Goal: Task Accomplishment & Management: Use online tool/utility

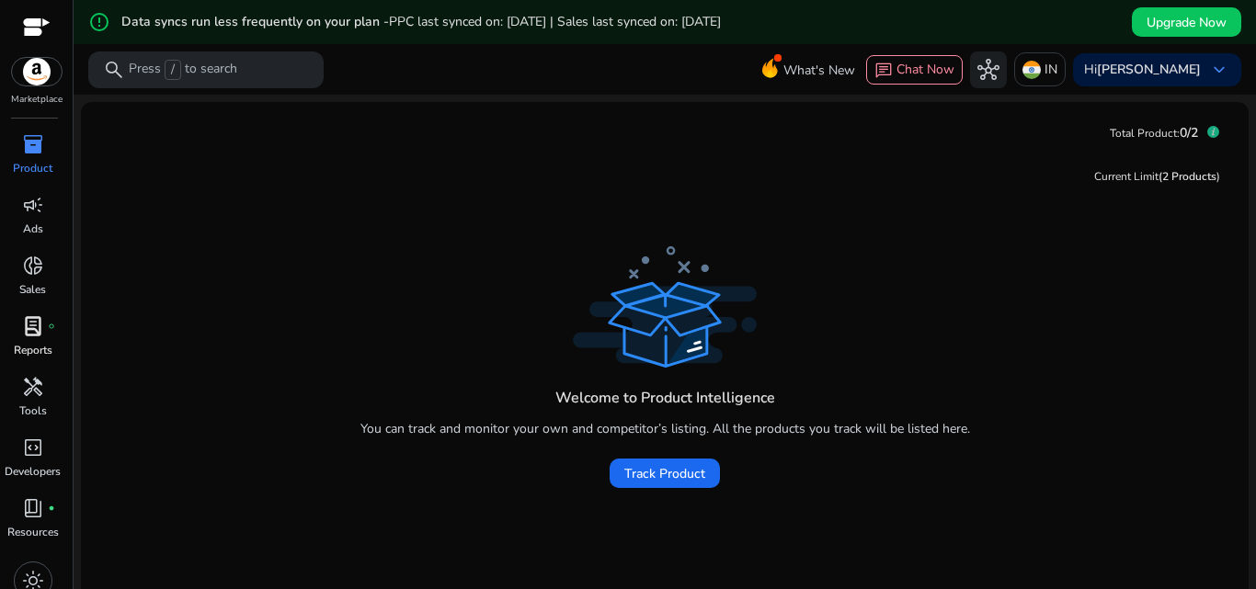
scroll to position [18, 0]
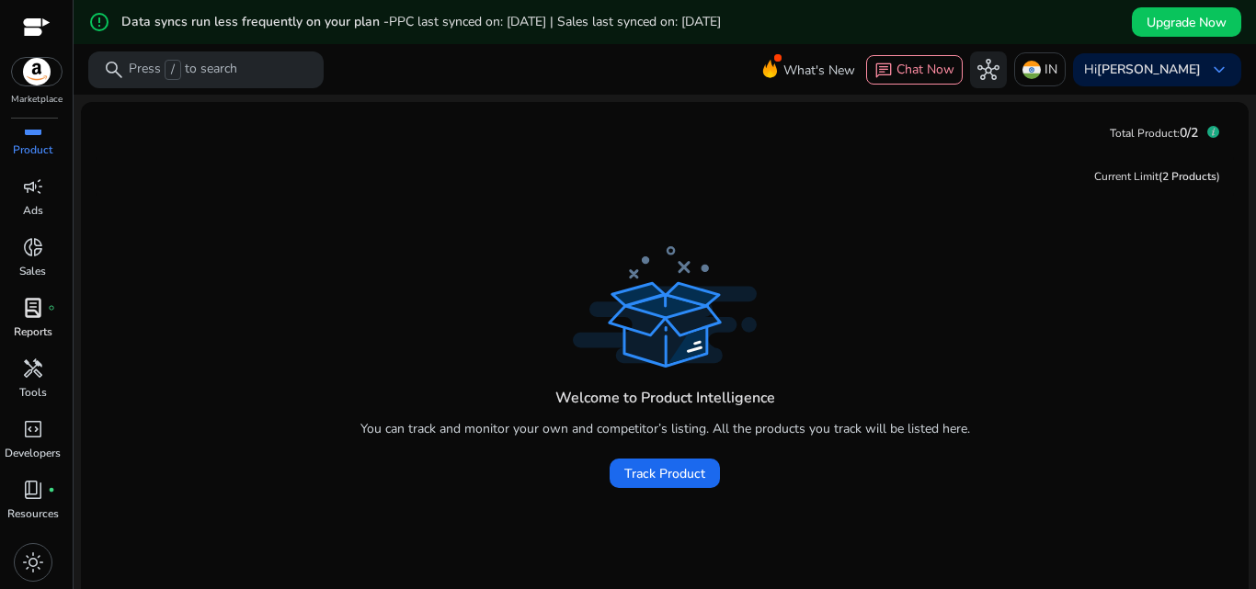
click at [35, 306] on span "lab_profile" at bounding box center [33, 308] width 22 height 22
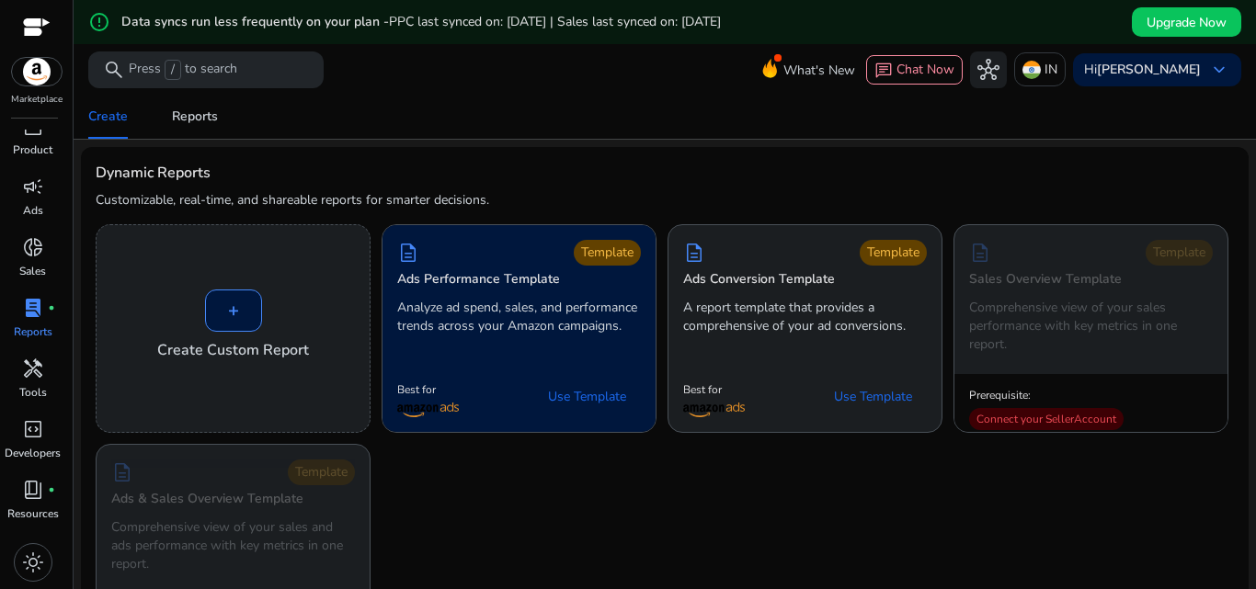
click at [539, 332] on p "Analyze ad spend, sales, and performance trends across your Amazon campaigns." at bounding box center [519, 317] width 244 height 37
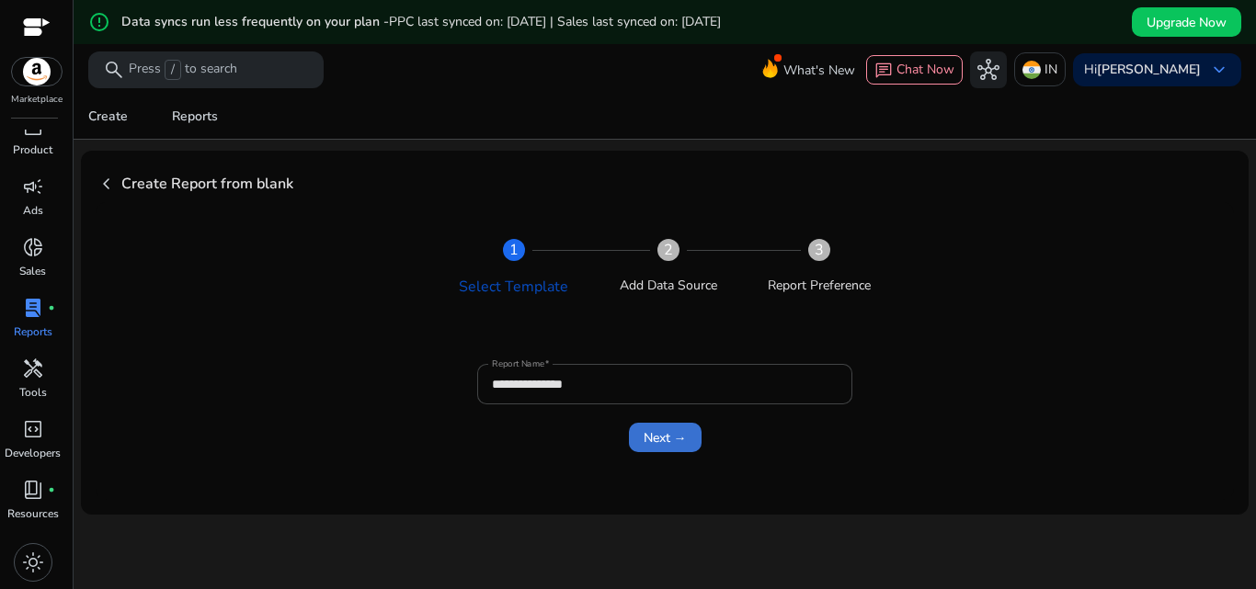
click at [672, 441] on span "Next →" at bounding box center [665, 437] width 43 height 19
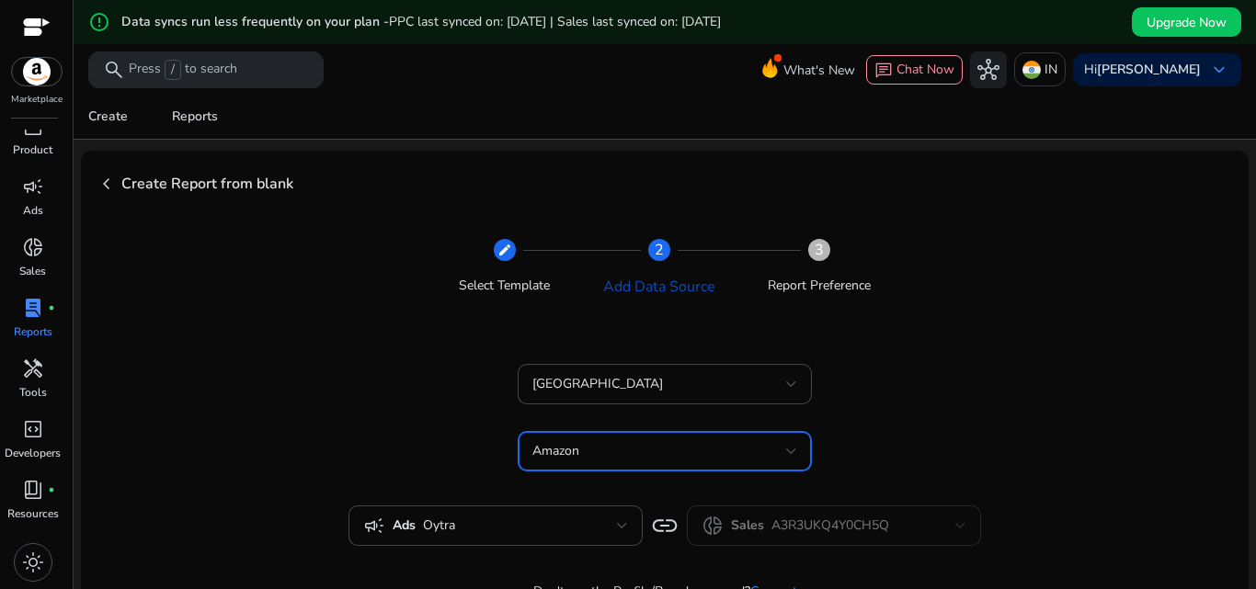
click at [604, 448] on div "Amazon" at bounding box center [659, 451] width 254 height 20
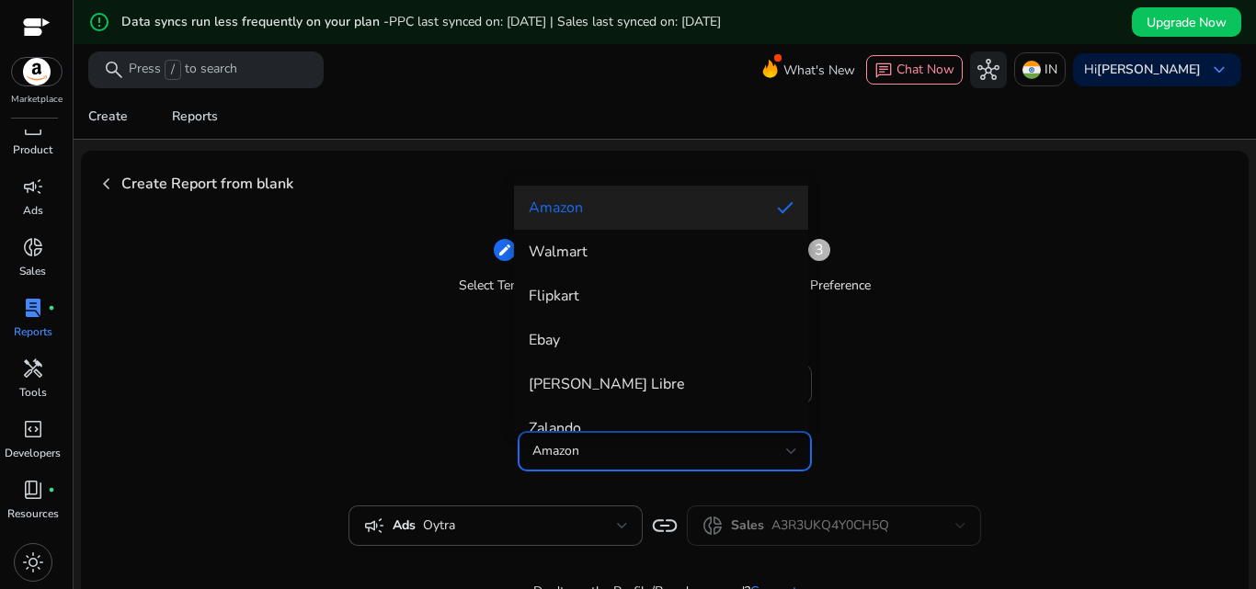
click at [621, 449] on div at bounding box center [628, 294] width 1256 height 589
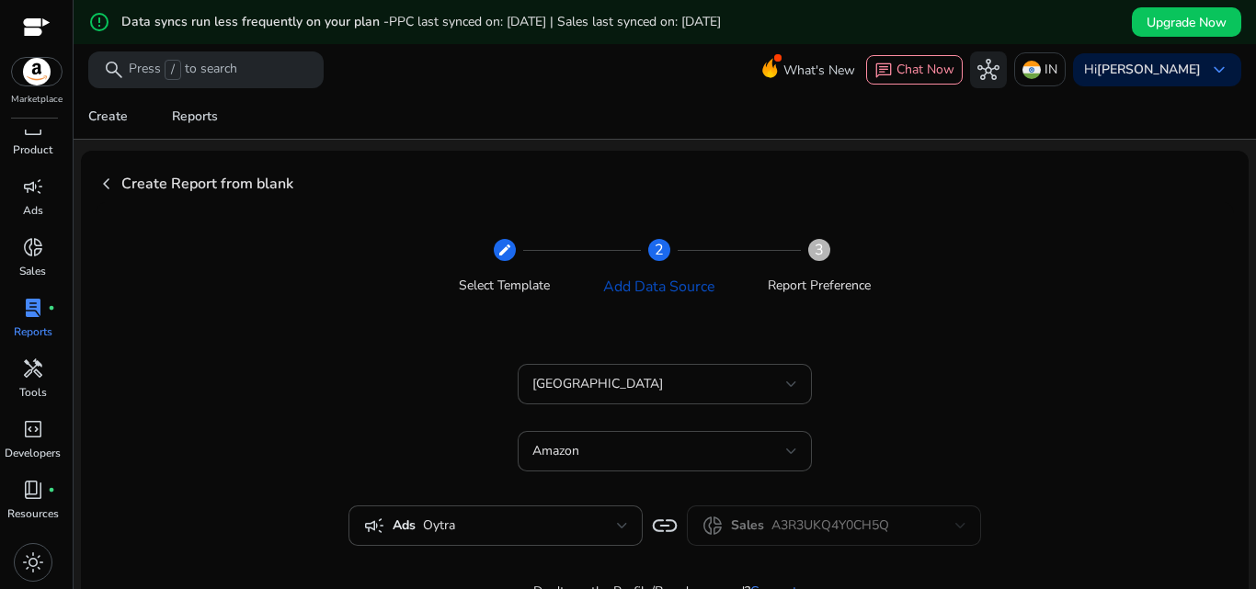
click at [977, 383] on div "India Amazon" at bounding box center [665, 427] width 1072 height 127
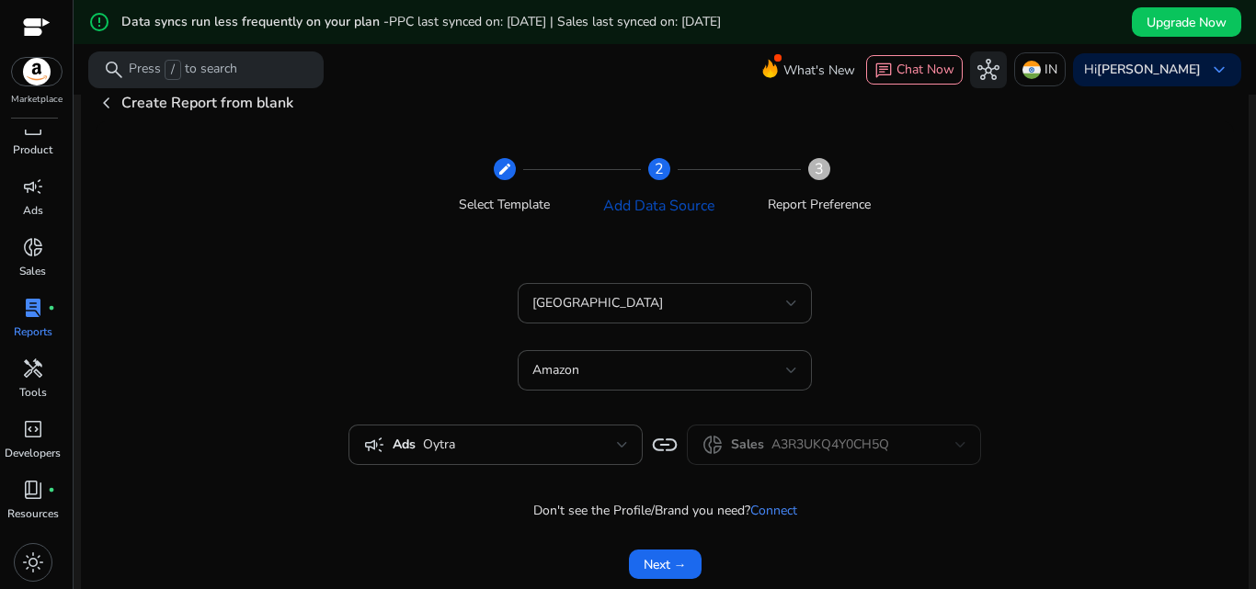
scroll to position [122, 0]
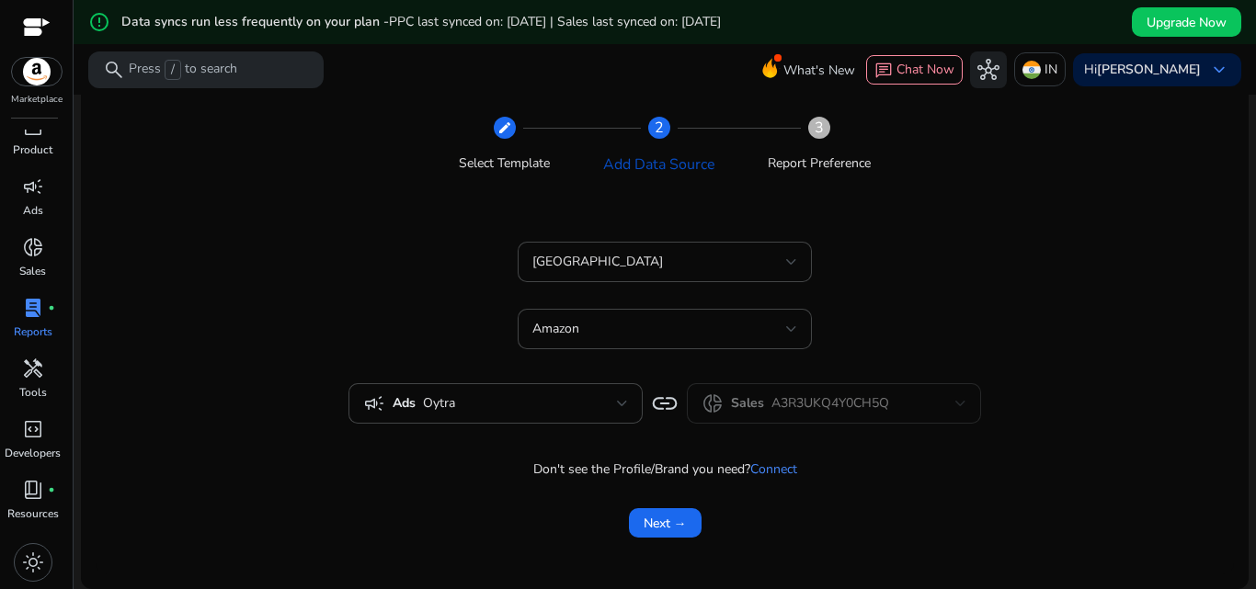
click at [647, 524] on span "Next →" at bounding box center [665, 523] width 43 height 19
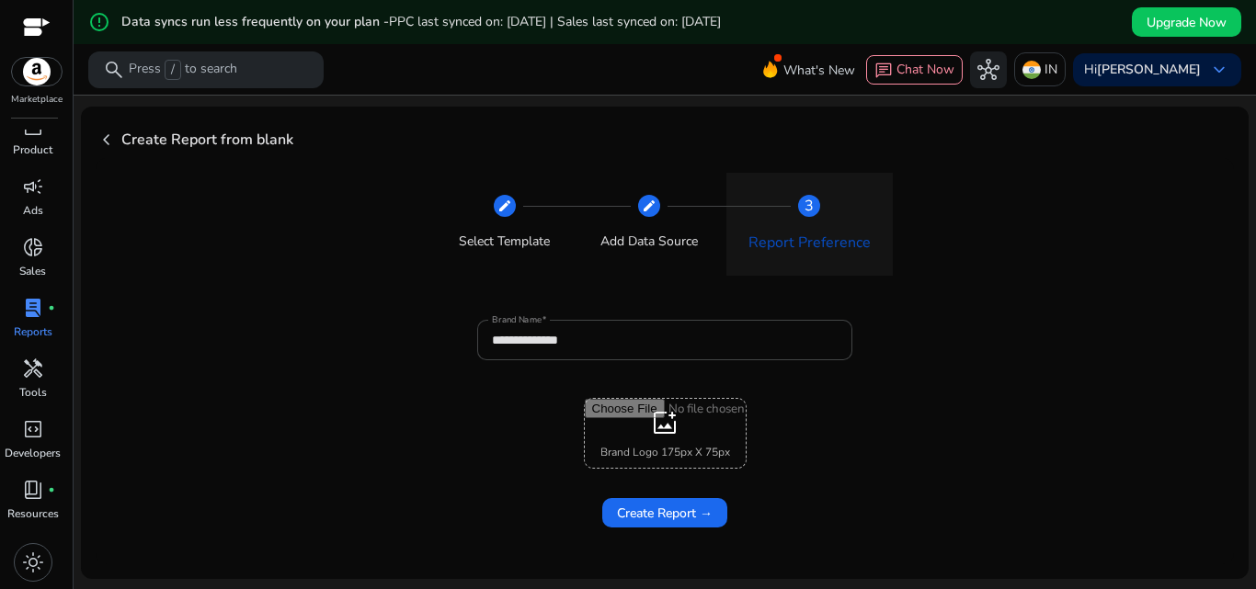
scroll to position [44, 0]
click at [638, 343] on input "**********" at bounding box center [665, 340] width 346 height 20
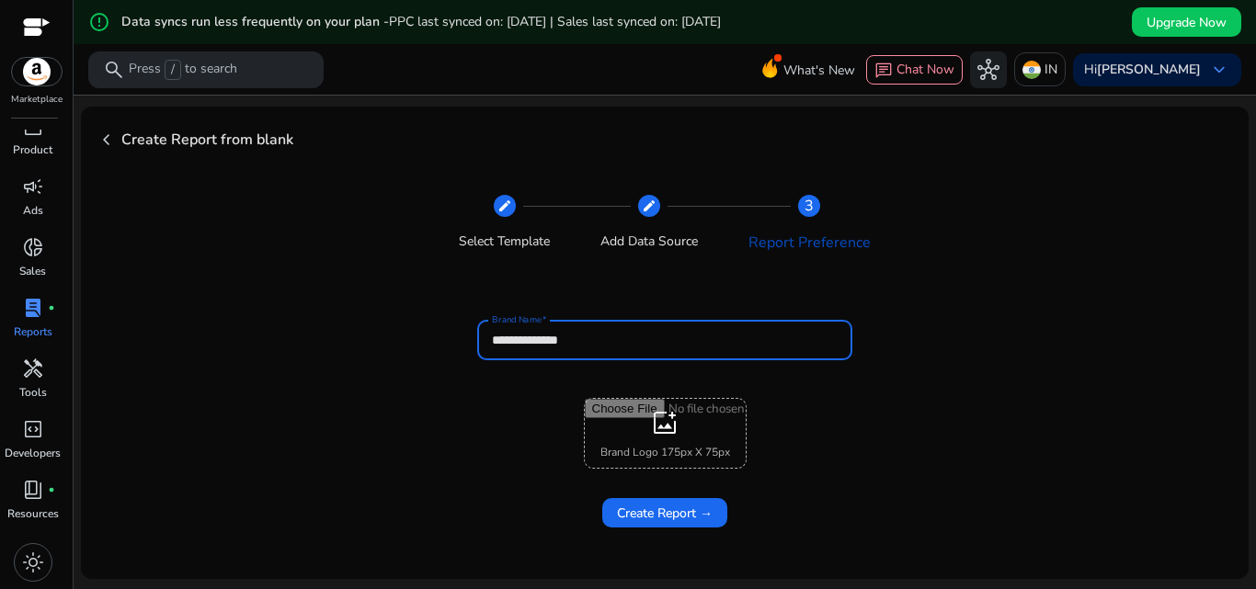
click at [638, 343] on input "**********" at bounding box center [665, 340] width 346 height 20
type input "*****"
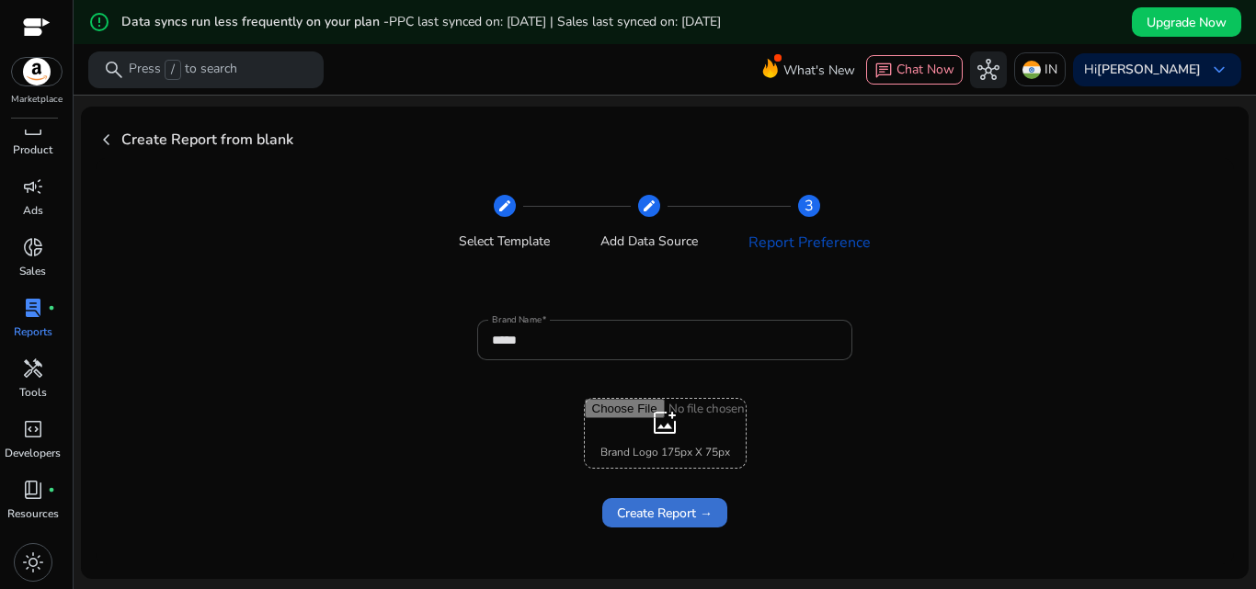
click at [689, 504] on span "Create Report →" at bounding box center [665, 513] width 96 height 19
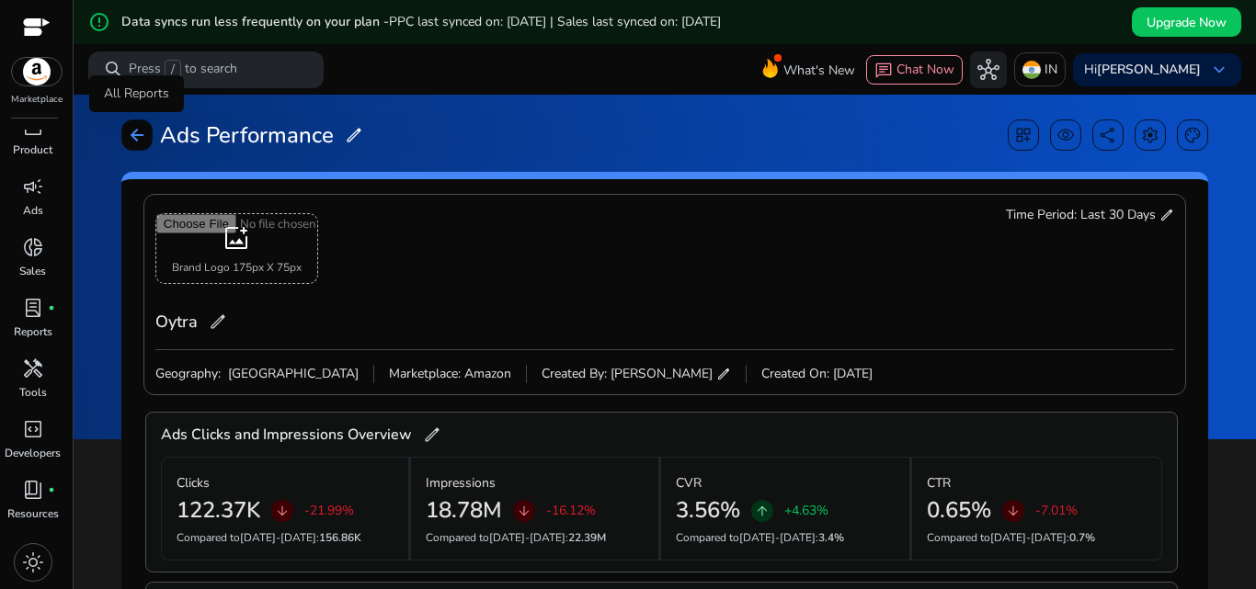
click at [139, 142] on span "arrow_back" at bounding box center [137, 135] width 18 height 18
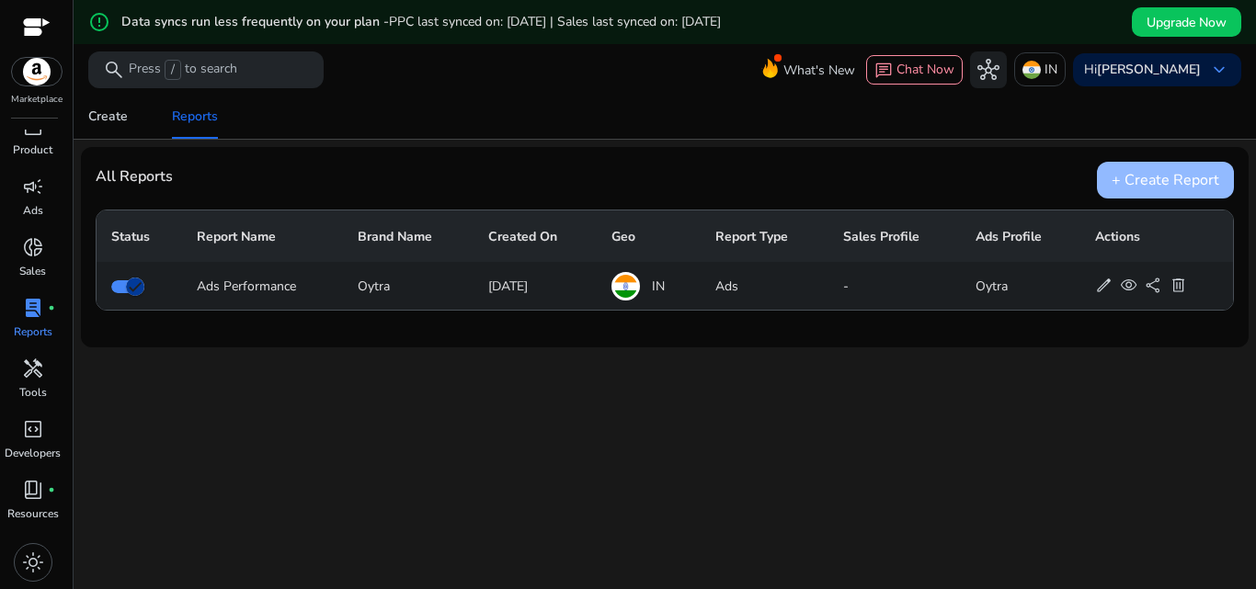
click at [1135, 185] on div "+ Create Report" at bounding box center [1165, 180] width 137 height 37
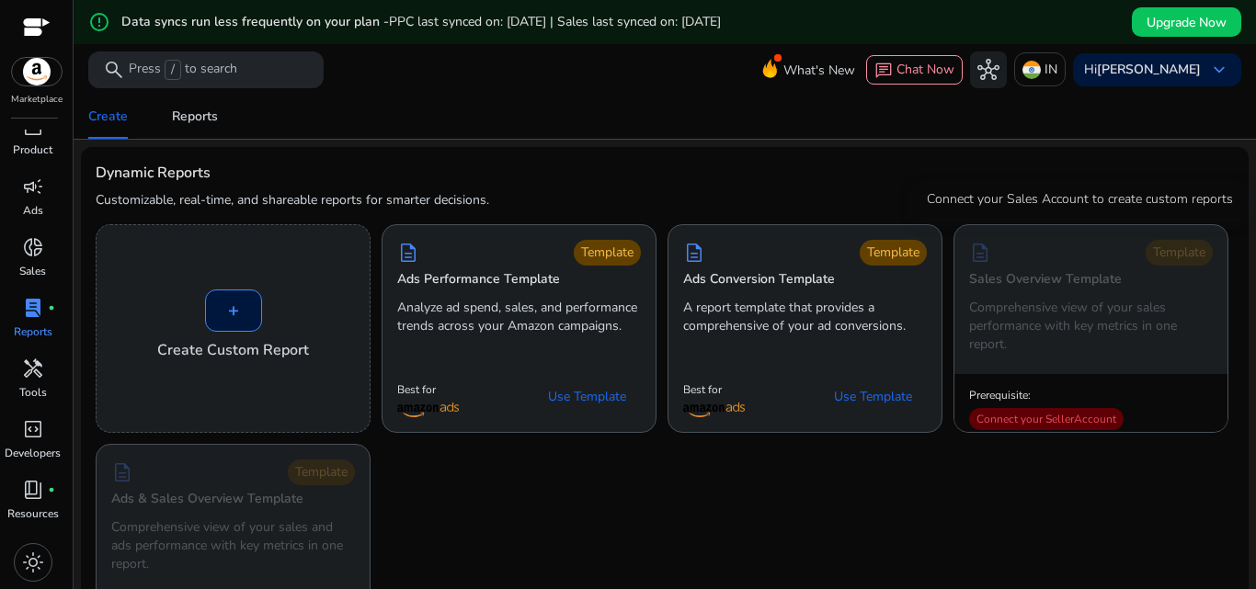
click at [1044, 421] on div "Connect your Seller Account" at bounding box center [1046, 419] width 154 height 22
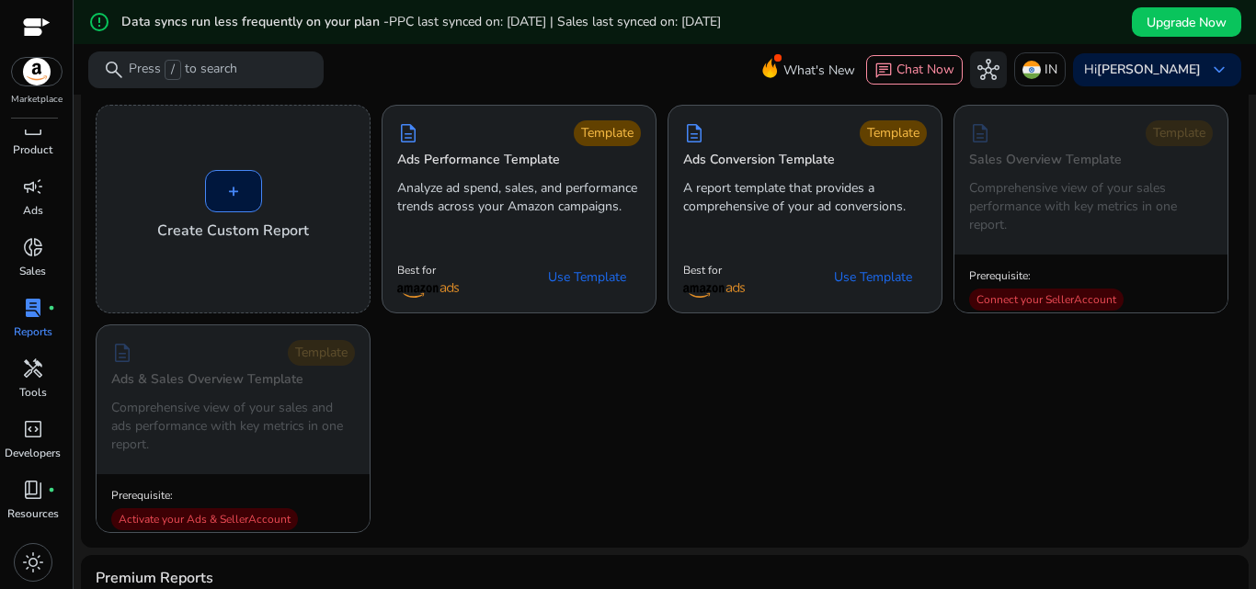
scroll to position [276, 0]
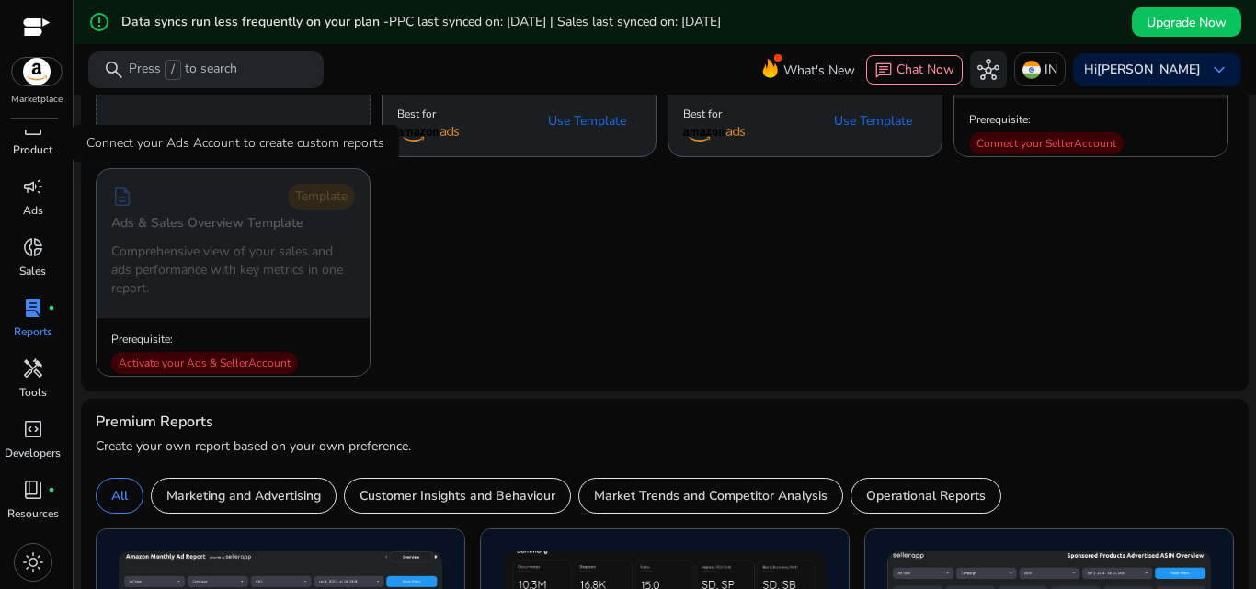
drag, startPoint x: 161, startPoint y: 253, endPoint x: 659, endPoint y: 289, distance: 499.6
click at [327, 281] on p "Comprehensive view of your sales and ads performance with key metrics in one re…" at bounding box center [233, 270] width 244 height 55
click at [713, 289] on div "+ Create Custom Report description Template Ads Performance Template Analyze ad…" at bounding box center [665, 163] width 1138 height 428
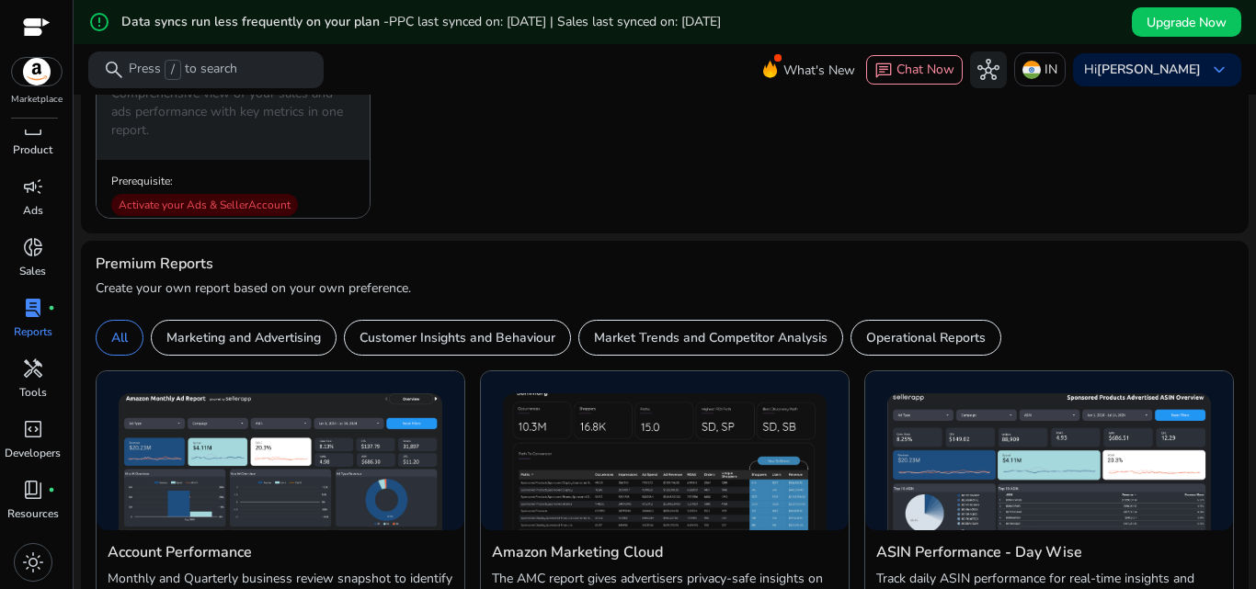
scroll to position [552, 0]
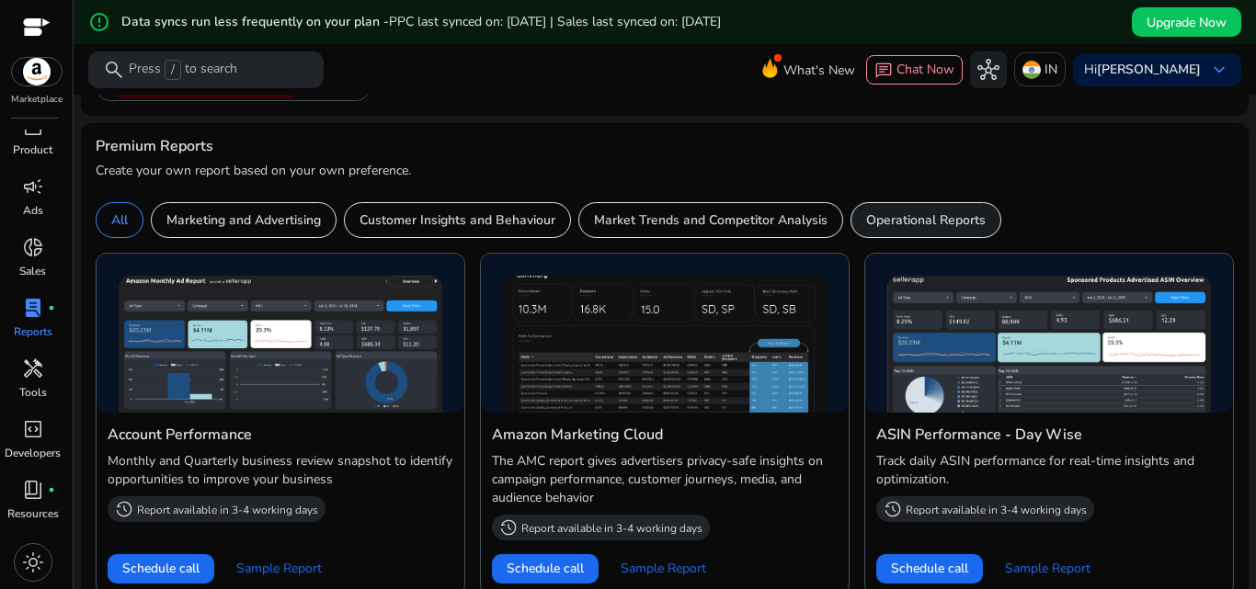
drag, startPoint x: 895, startPoint y: 222, endPoint x: 1032, endPoint y: 229, distance: 137.1
click at [895, 222] on p "Operational Reports" at bounding box center [926, 220] width 120 height 19
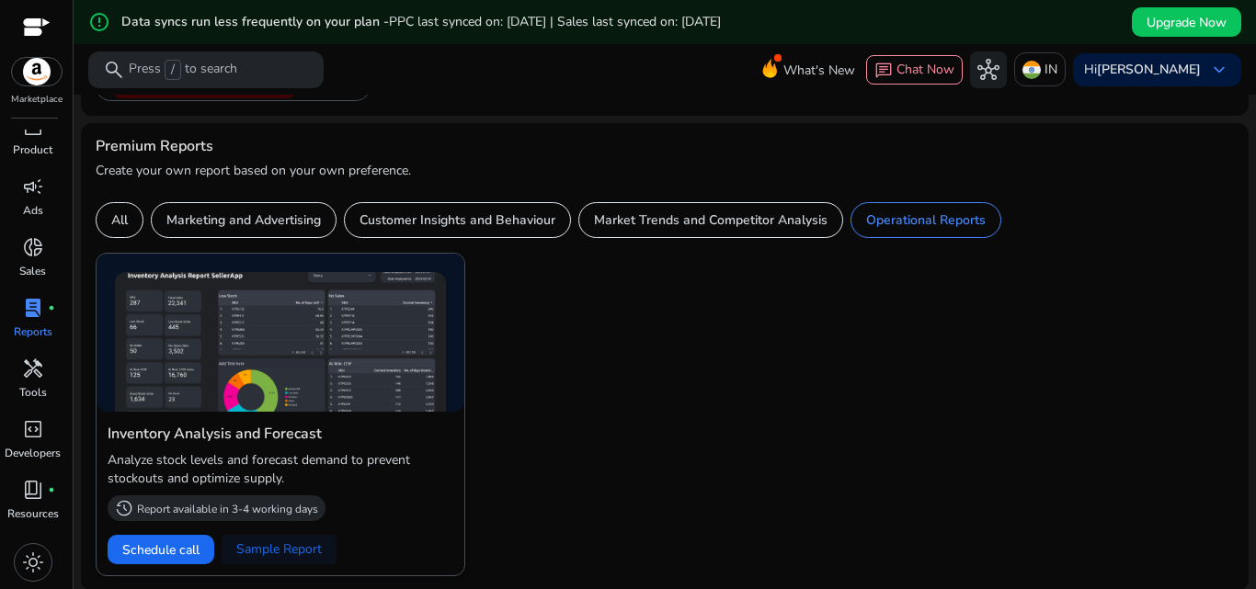
click at [291, 553] on span "Sample Report" at bounding box center [279, 550] width 86 height 18
